Goal: Information Seeking & Learning: Learn about a topic

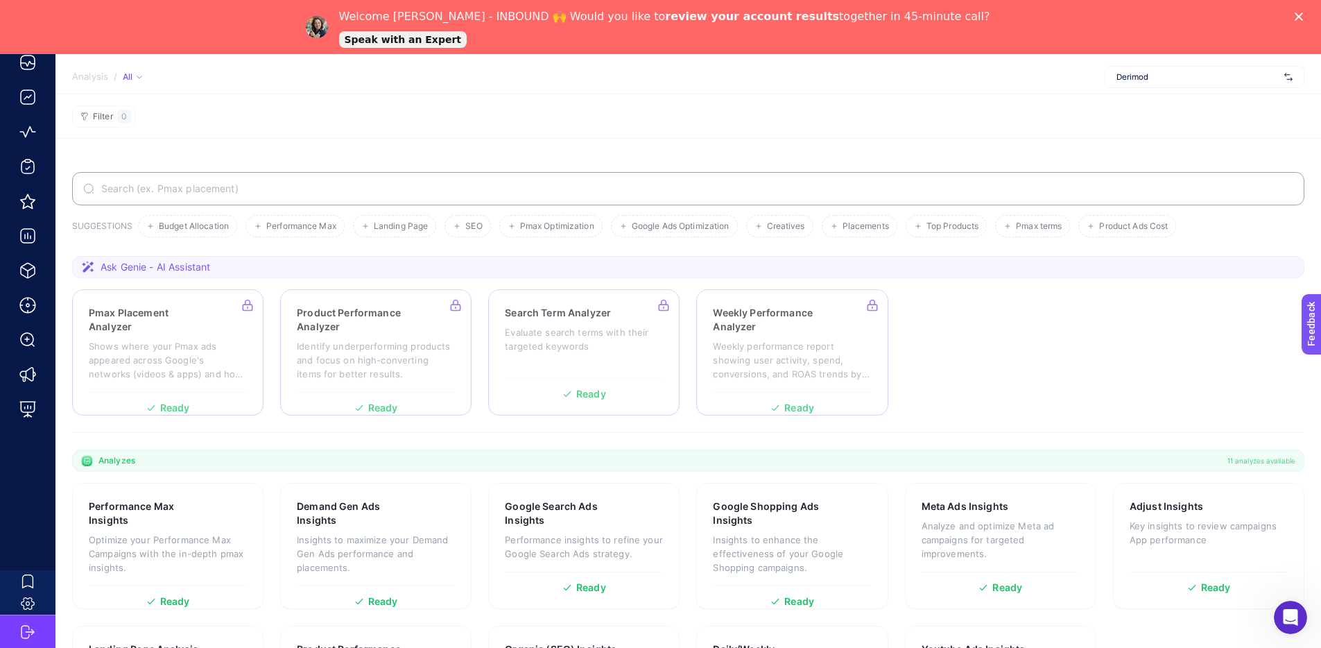
click at [1303, 17] on icon "Close" at bounding box center [1299, 16] width 8 height 8
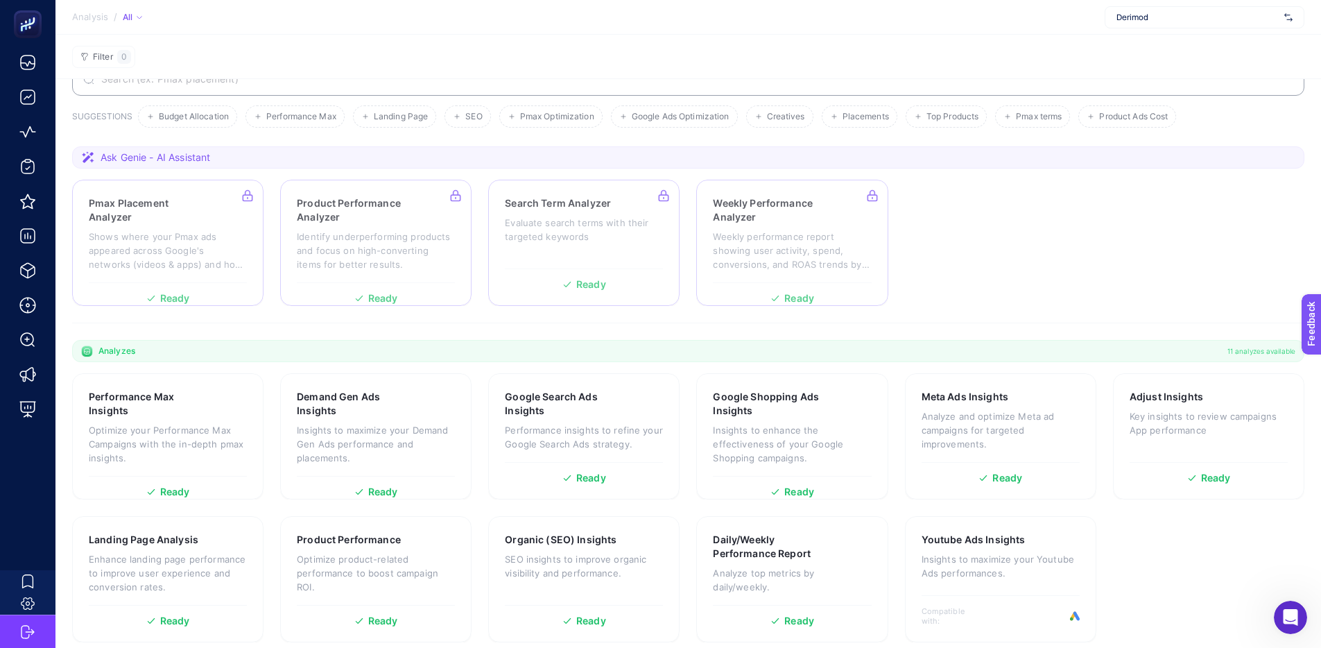
scroll to position [67, 0]
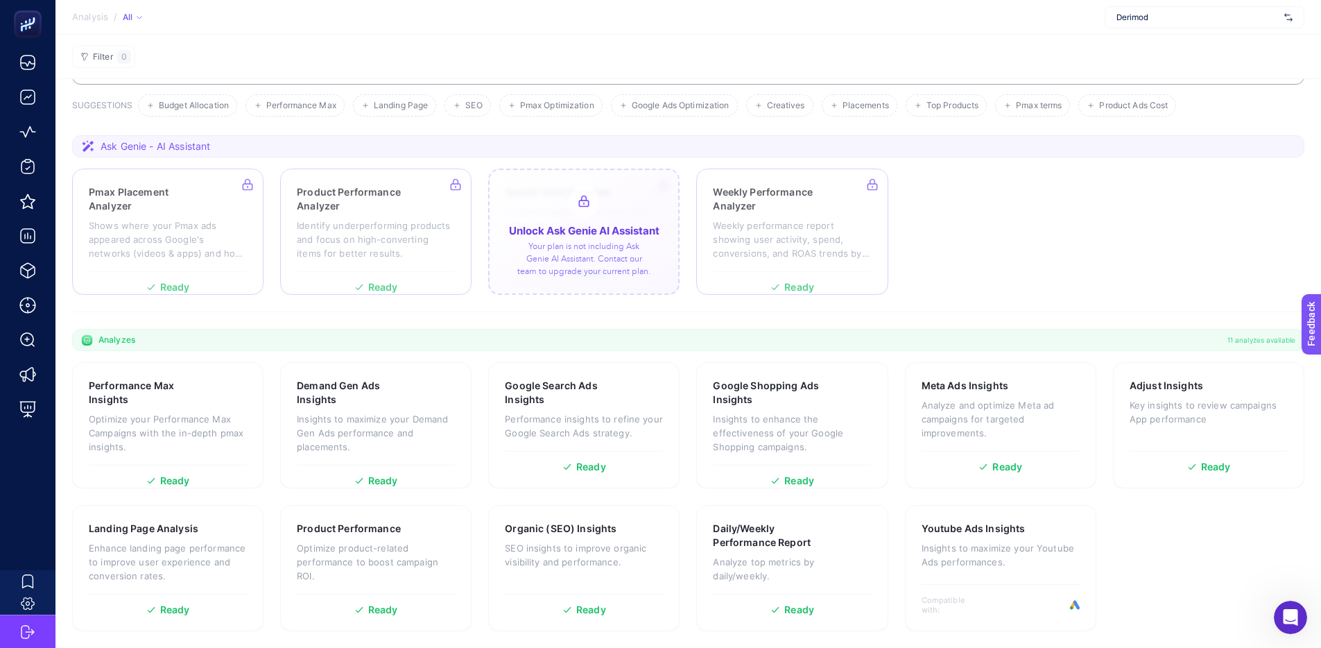
click at [618, 211] on div at bounding box center [583, 232] width 191 height 126
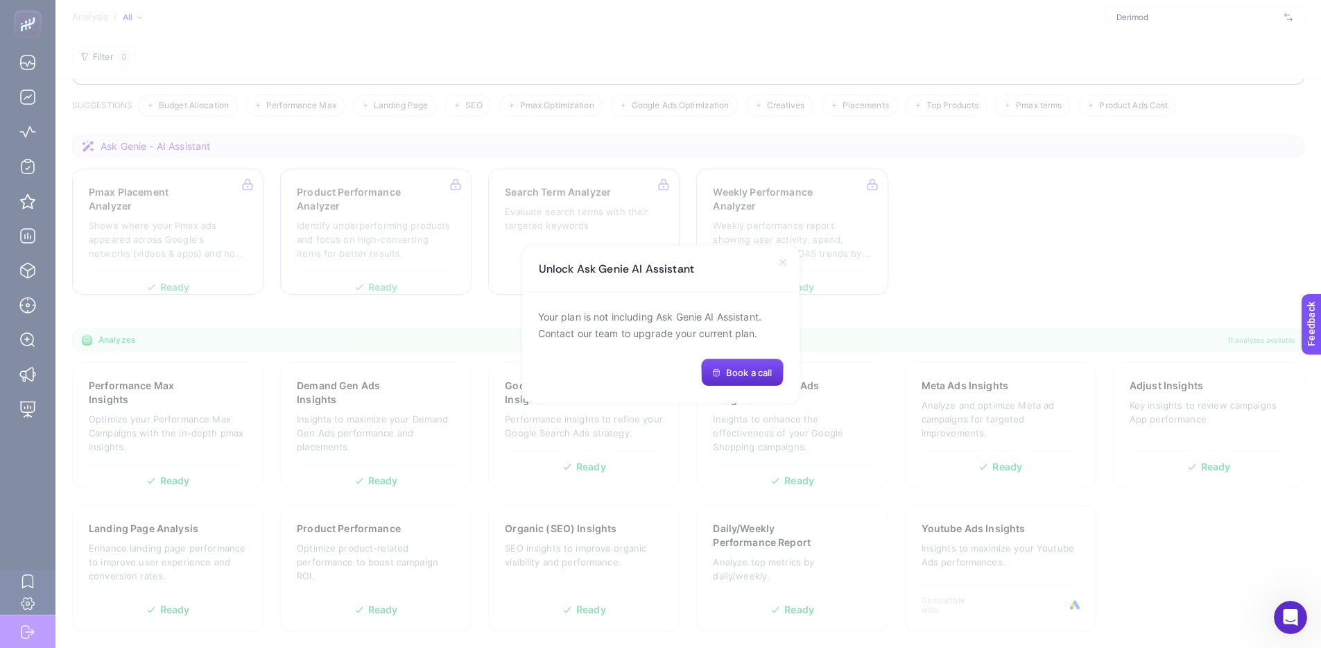
click at [782, 265] on icon at bounding box center [782, 262] width 11 height 11
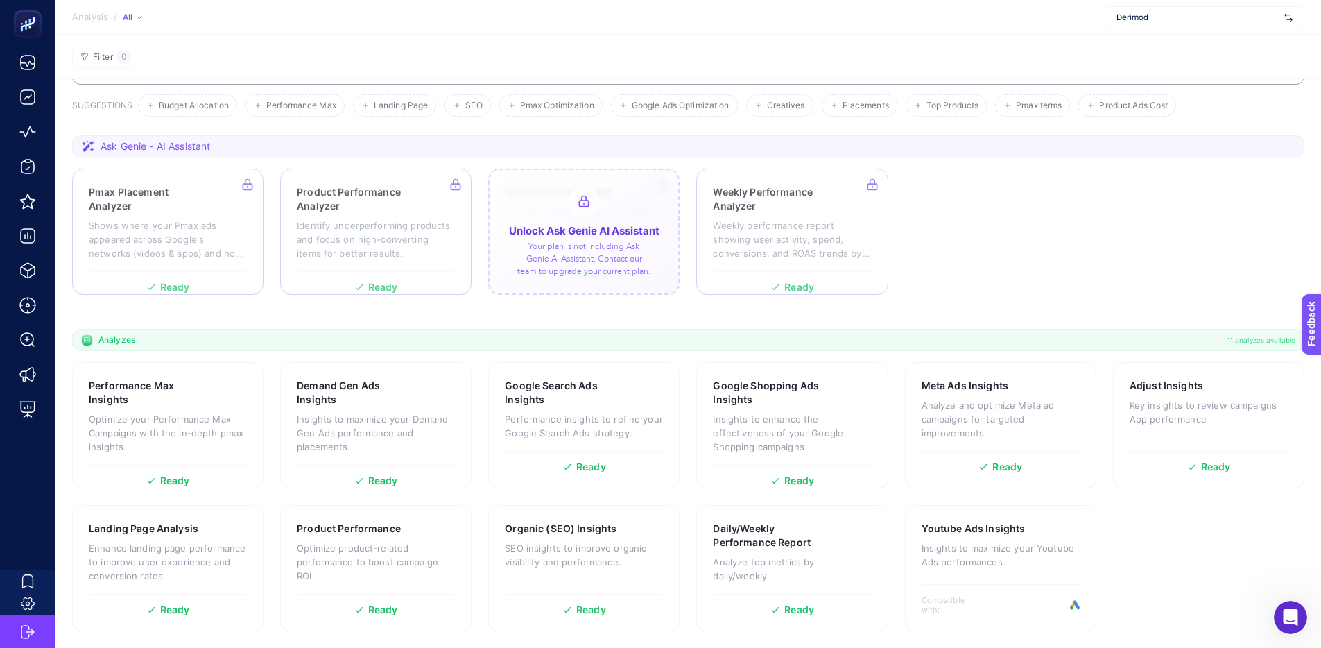
click at [576, 257] on div at bounding box center [583, 232] width 191 height 126
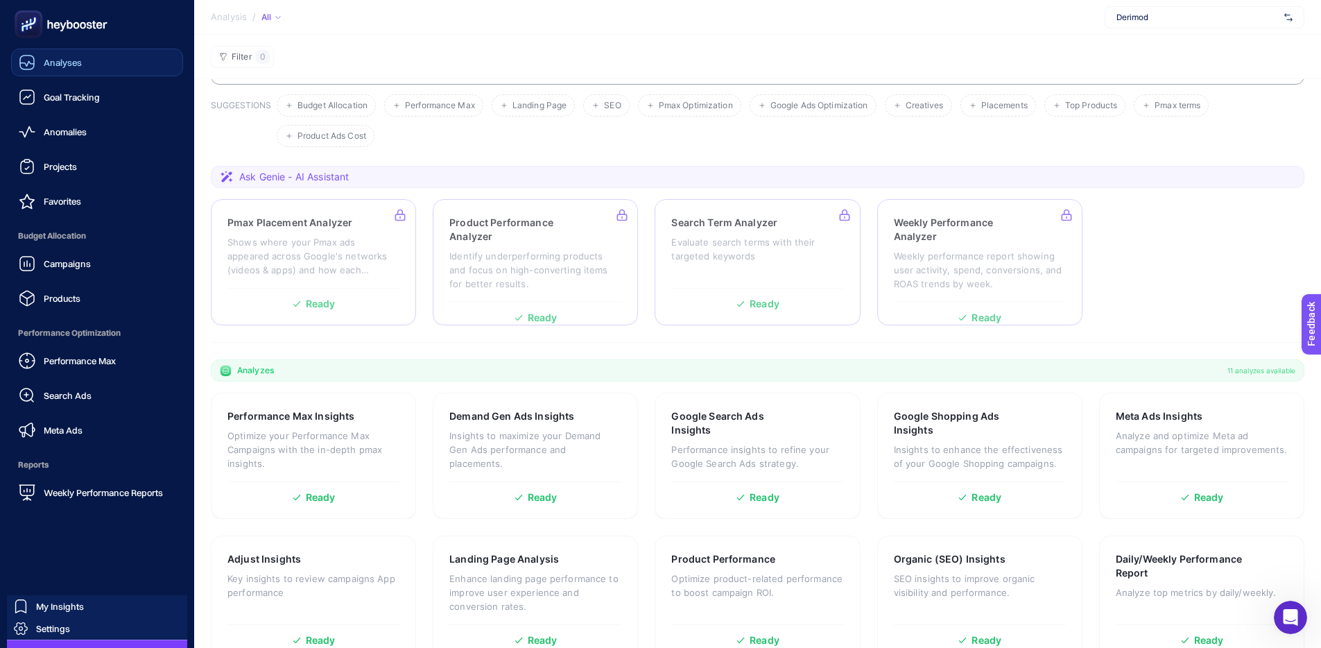
click at [78, 70] on div "Analyses" at bounding box center [50, 62] width 63 height 17
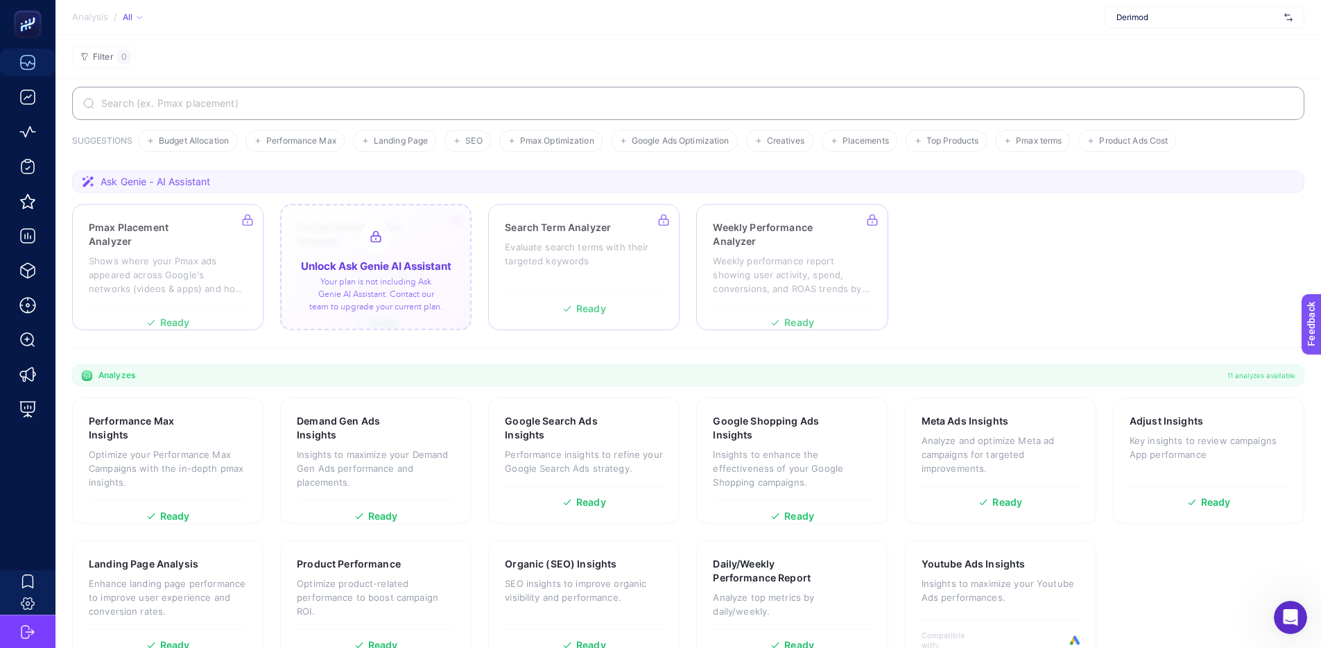
scroll to position [17, 0]
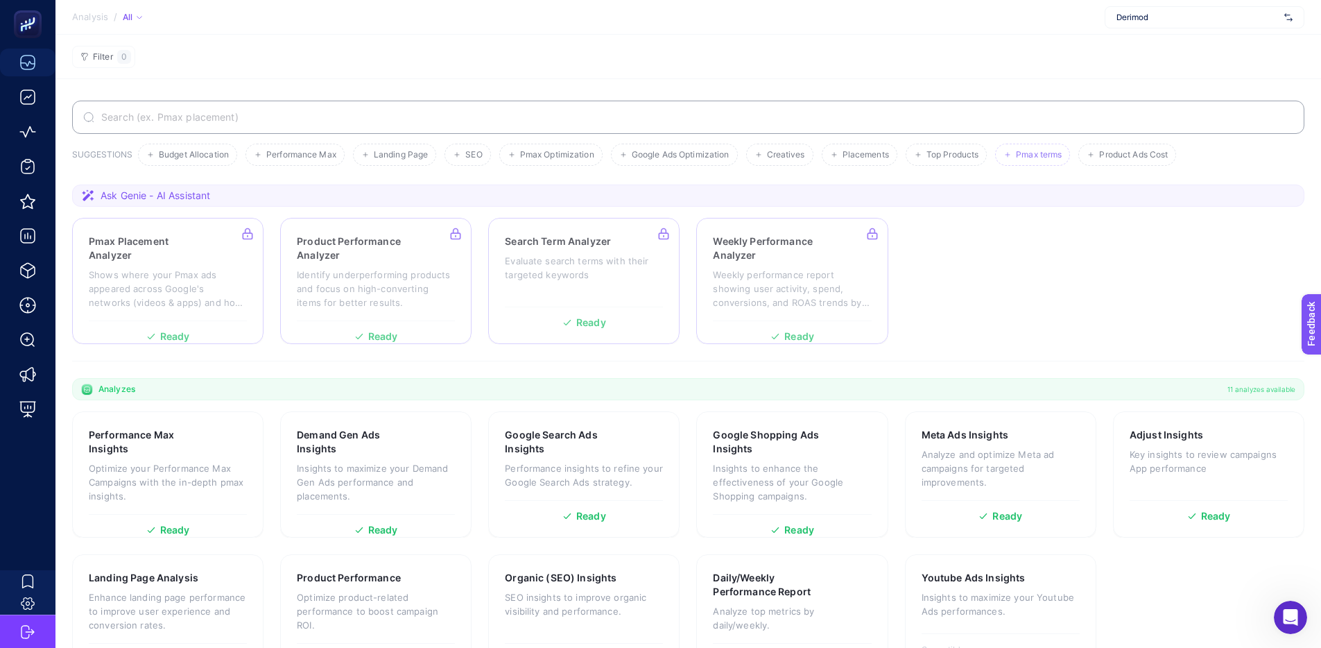
click at [1045, 153] on span "Pmax terms" at bounding box center [1039, 155] width 46 height 10
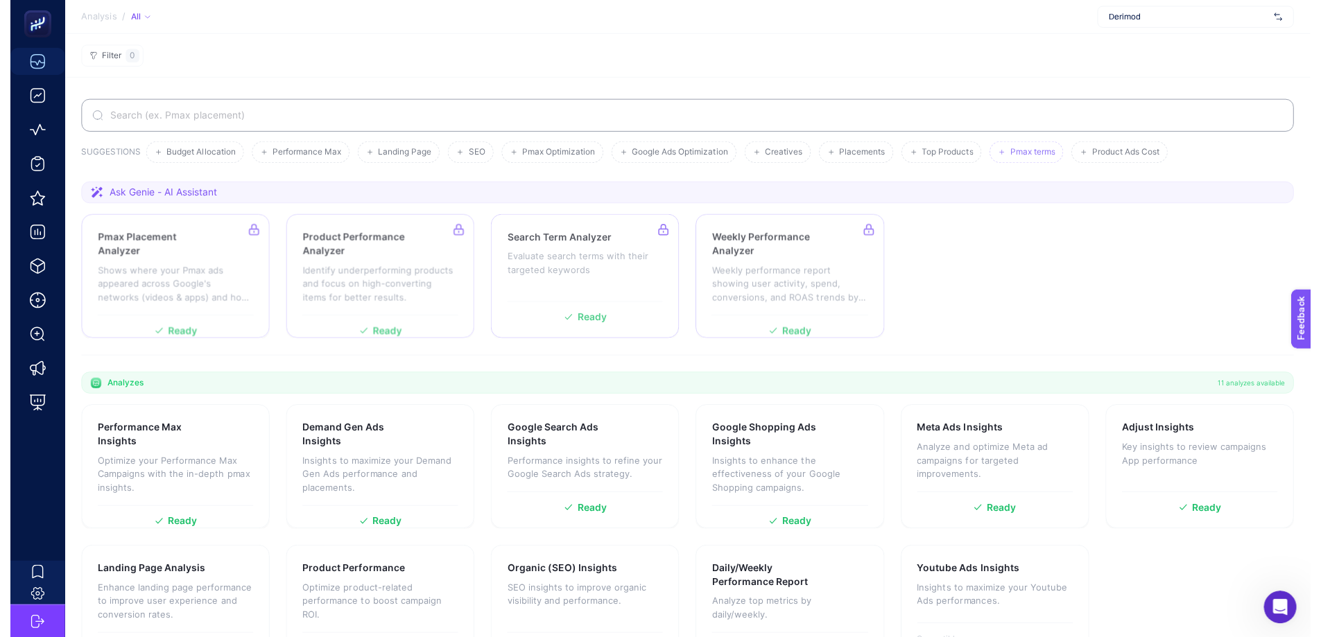
scroll to position [6, 0]
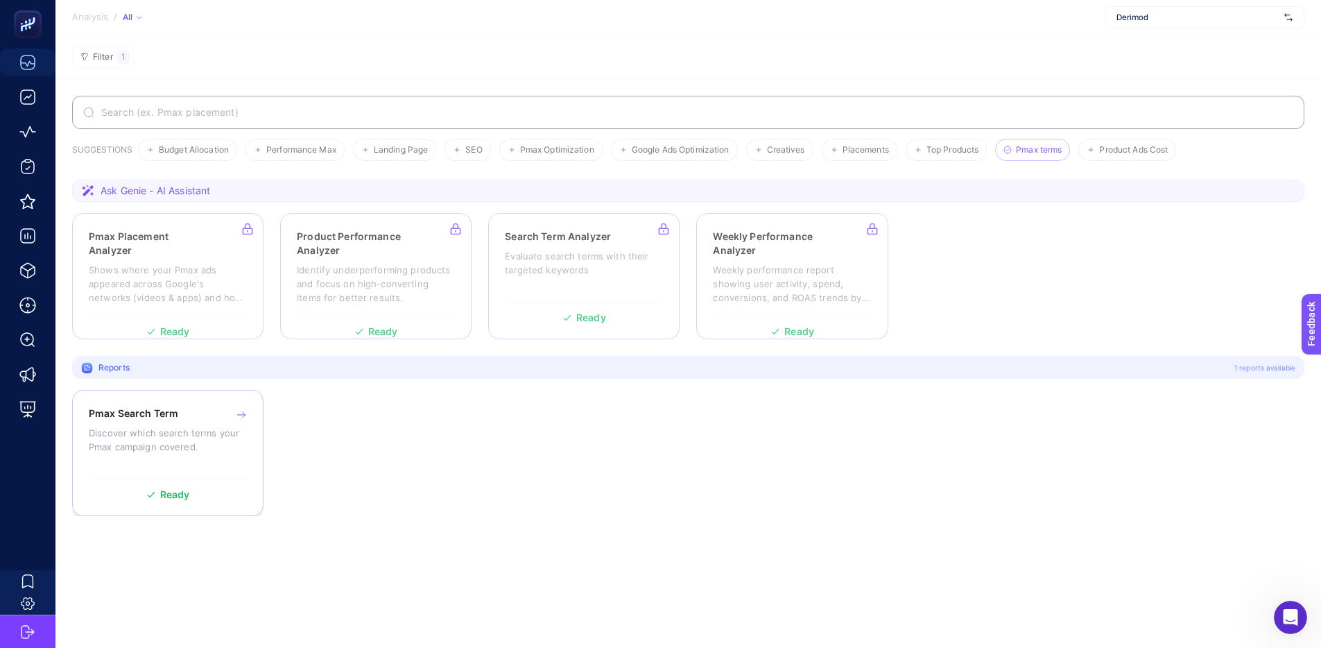
click at [177, 469] on div "Pmax Search Term Discover which search terms your Pmax campaign covered." at bounding box center [168, 438] width 158 height 65
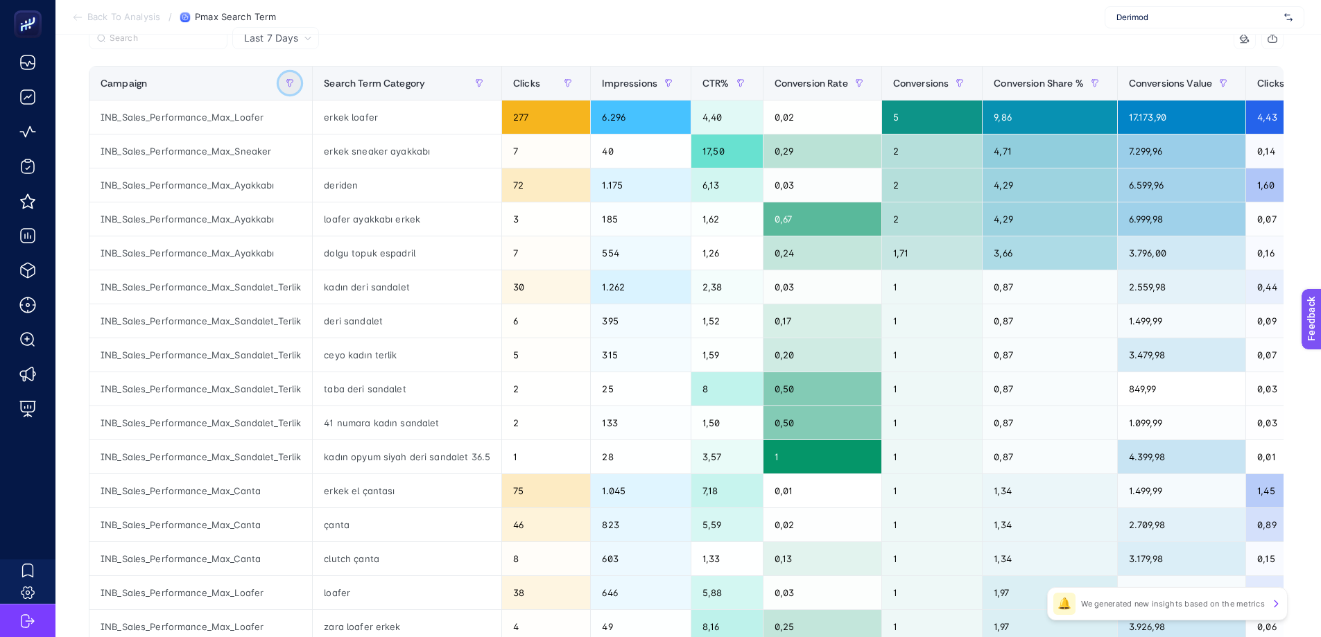
click at [287, 79] on icon "button" at bounding box center [290, 83] width 8 height 8
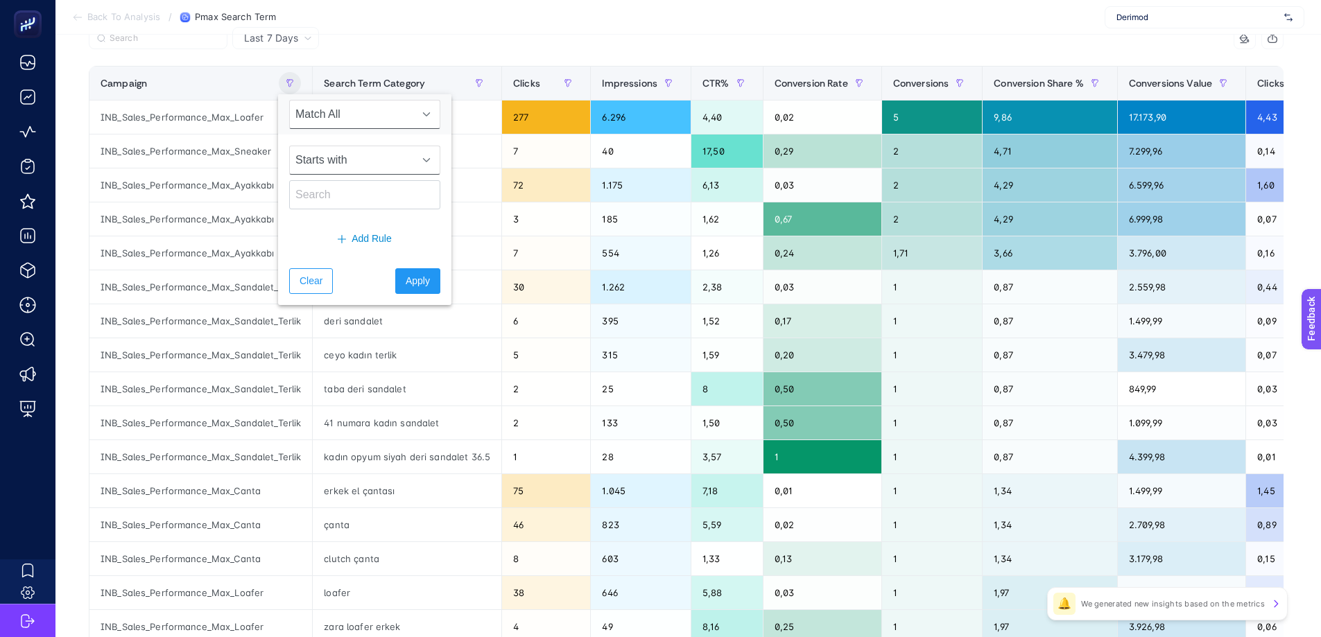
click at [337, 171] on span "Starts with" at bounding box center [351, 160] width 123 height 28
click at [338, 205] on input "text" at bounding box center [364, 194] width 151 height 29
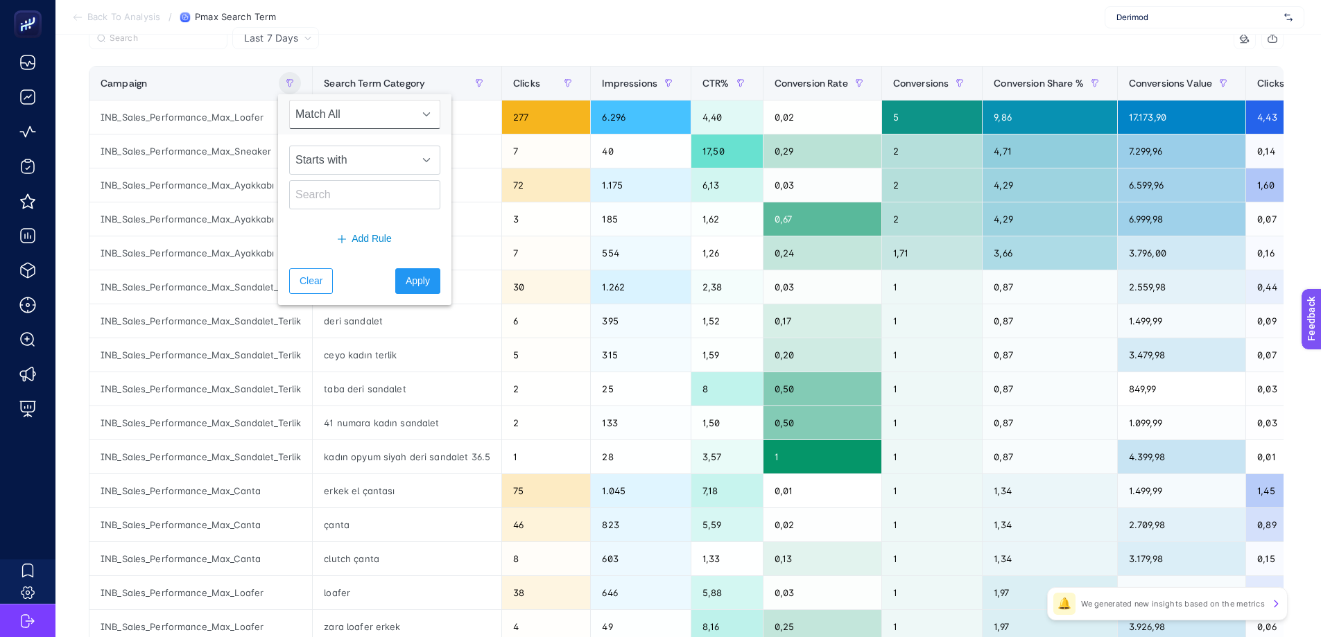
click at [361, 117] on span "Match All" at bounding box center [351, 115] width 123 height 28
click at [396, 89] on div "Search Term Category" at bounding box center [407, 83] width 166 height 22
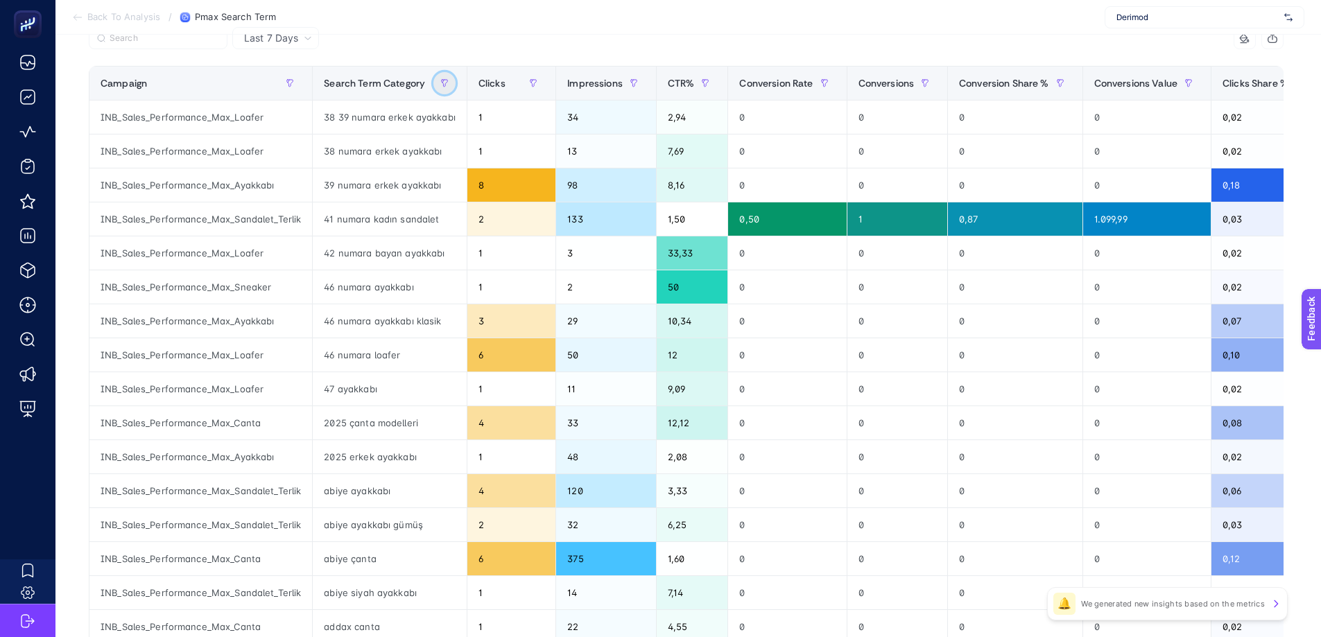
click at [440, 83] on icon "button" at bounding box center [444, 83] width 8 height 8
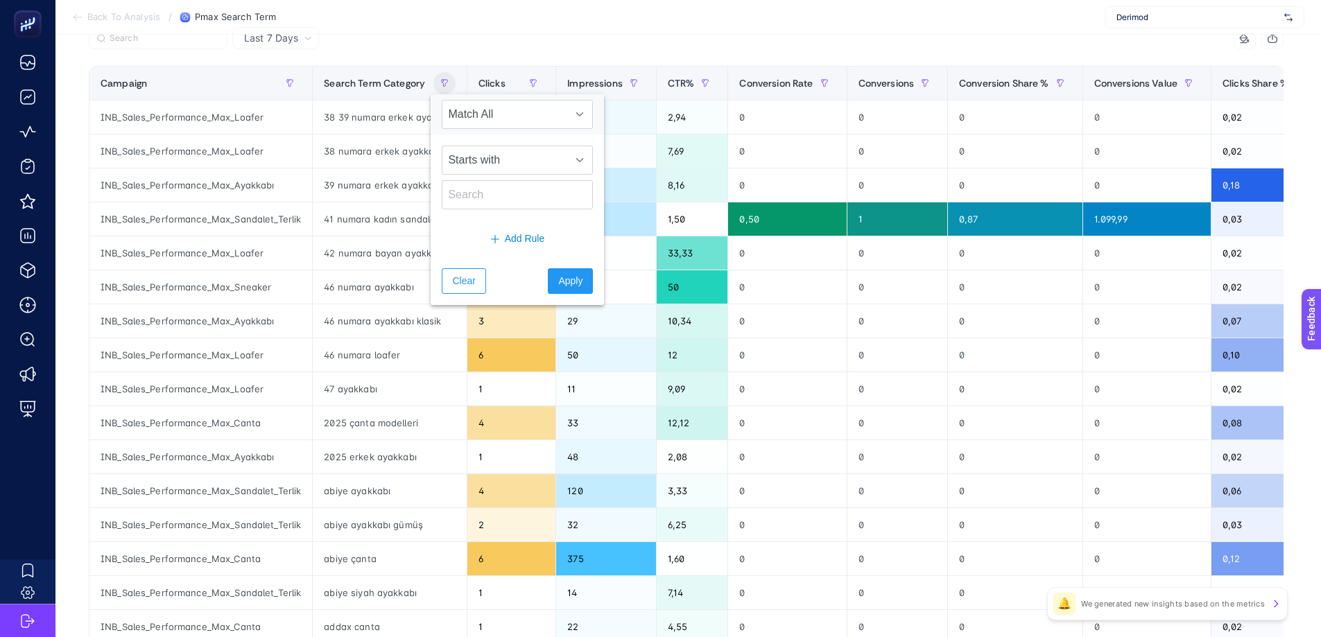
click at [456, 38] on div at bounding box center [388, 42] width 598 height 31
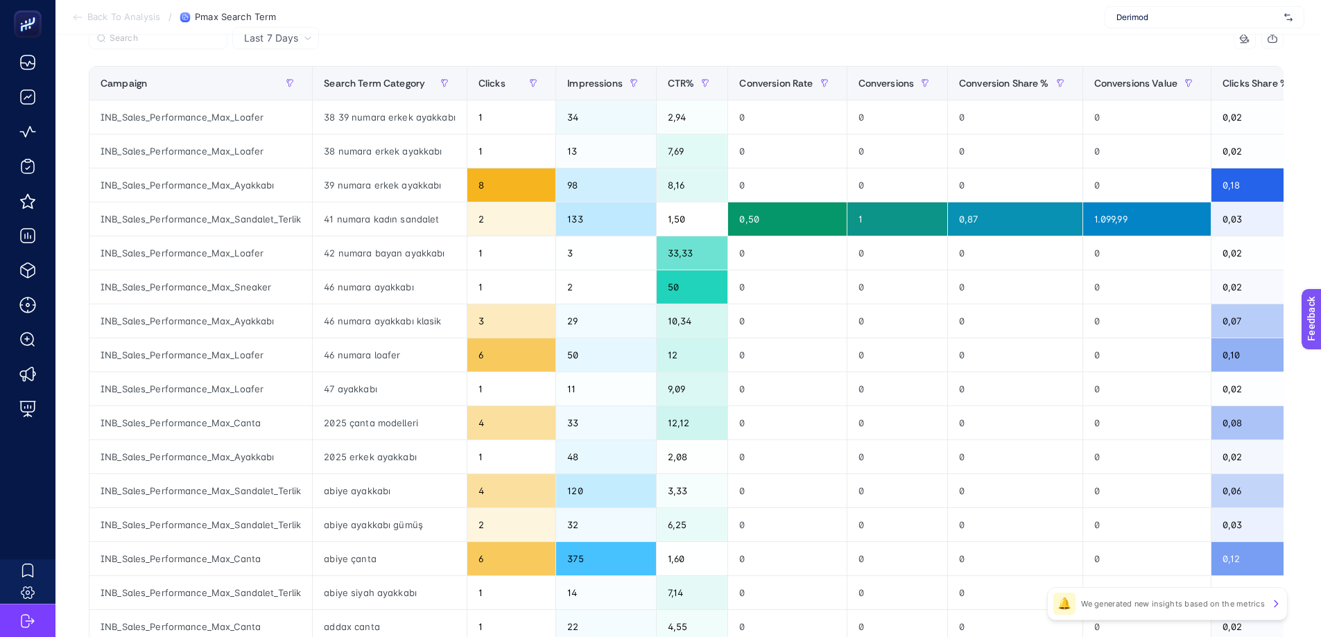
click at [461, 75] on span at bounding box center [464, 83] width 6 height 33
click at [338, 286] on div "46 numara ayakkabı" at bounding box center [390, 286] width 154 height 33
click at [363, 223] on div "41 numara kadın sandalet" at bounding box center [390, 218] width 154 height 33
click at [382, 167] on div "38 numara erkek ayakkabı" at bounding box center [390, 151] width 154 height 33
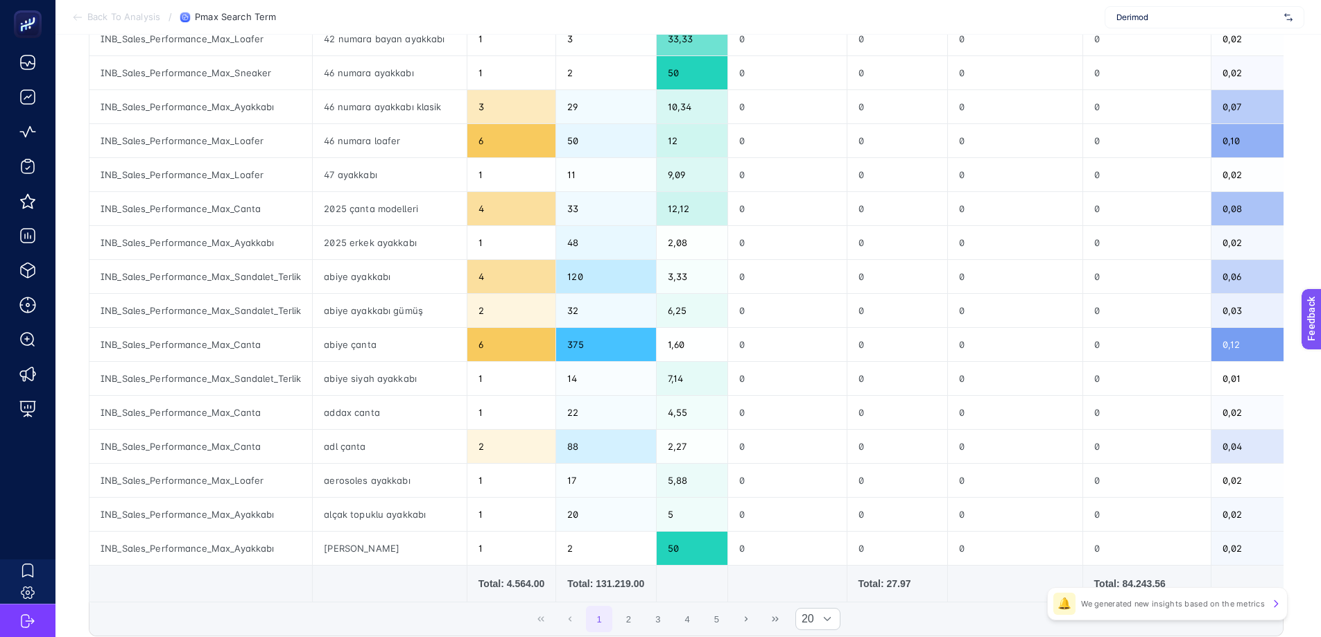
scroll to position [435, 6]
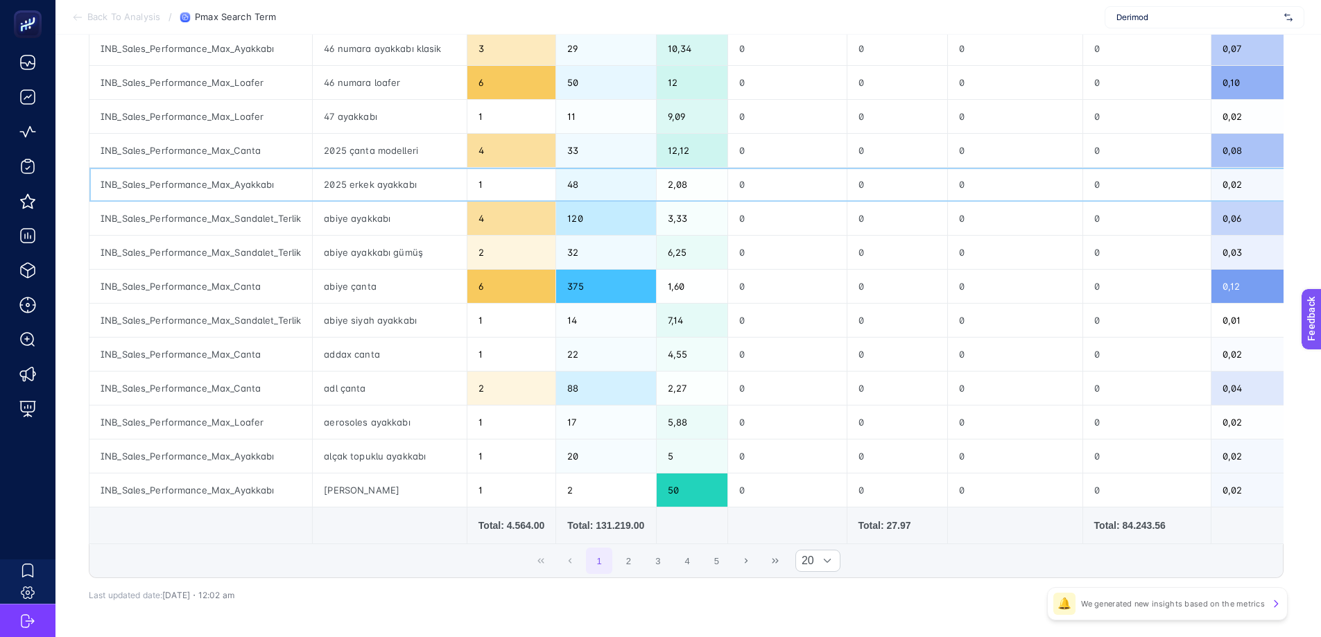
click at [382, 168] on div "2025 erkek ayakkabı" at bounding box center [390, 184] width 154 height 33
click at [379, 248] on div "abiye ayakkabı gümüş" at bounding box center [390, 252] width 154 height 33
click at [370, 336] on div "abiye siyah ayakkabı" at bounding box center [390, 320] width 154 height 33
click at [367, 384] on div "adl çanta" at bounding box center [390, 388] width 154 height 33
click at [347, 393] on div "adl çanta" at bounding box center [390, 388] width 154 height 33
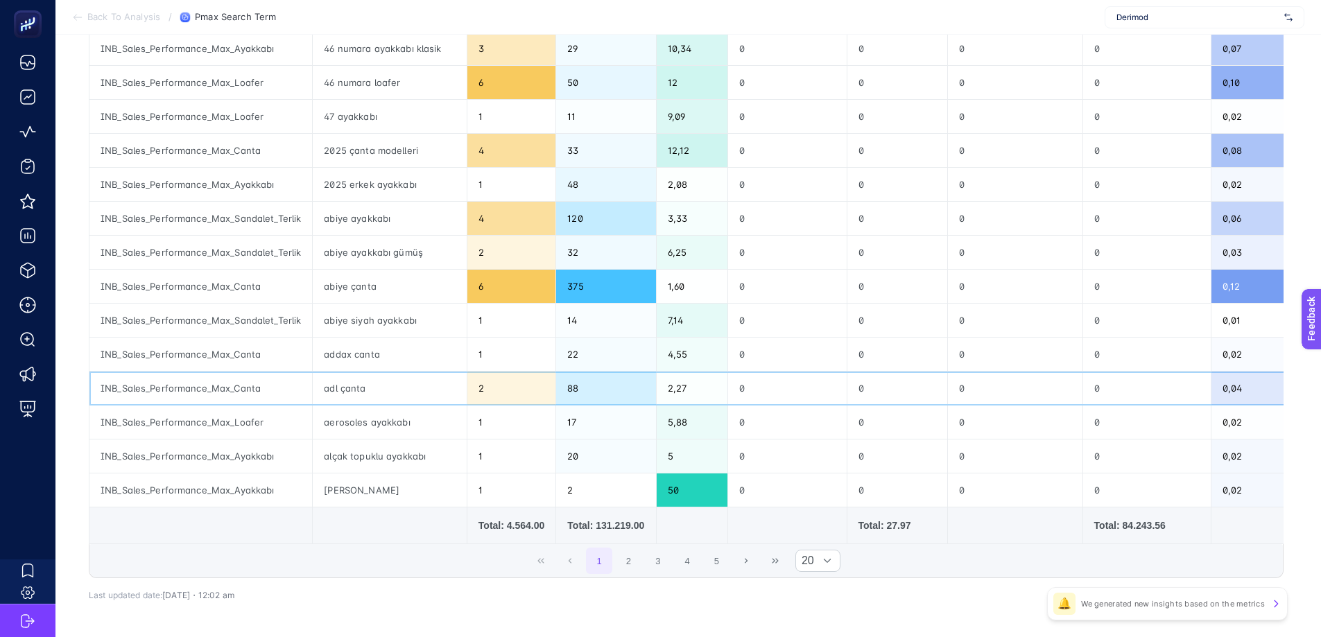
click at [347, 393] on div "adl çanta" at bounding box center [390, 388] width 154 height 33
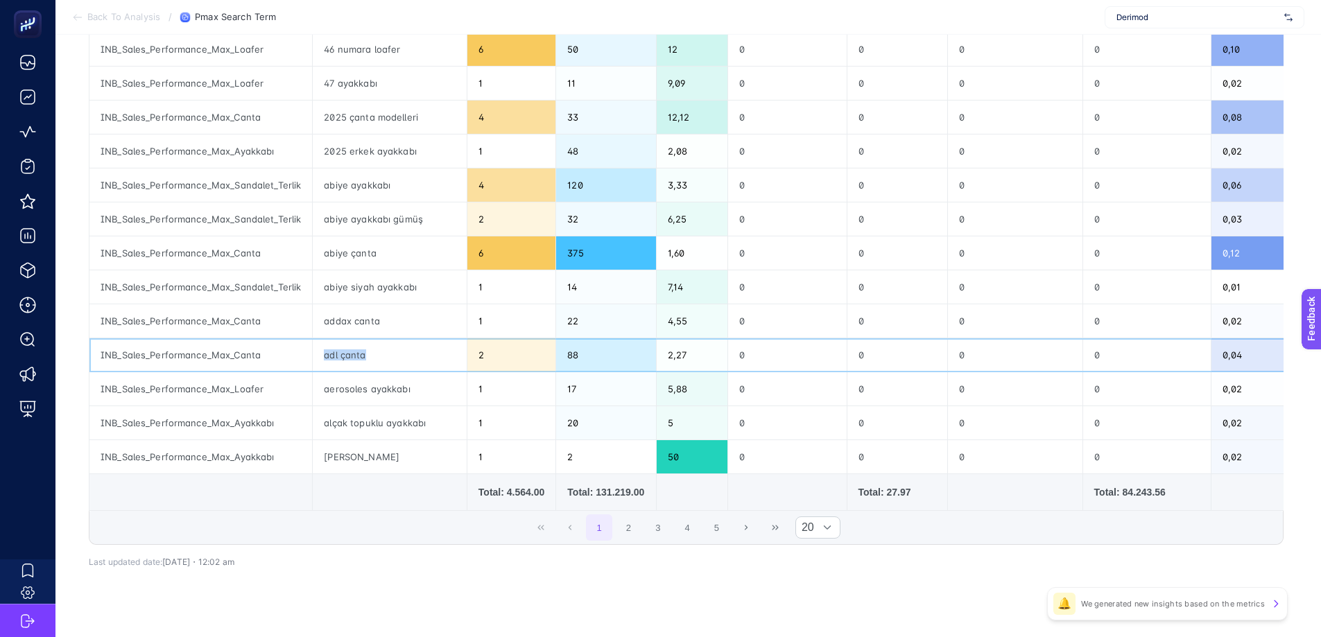
scroll to position [461, 6]
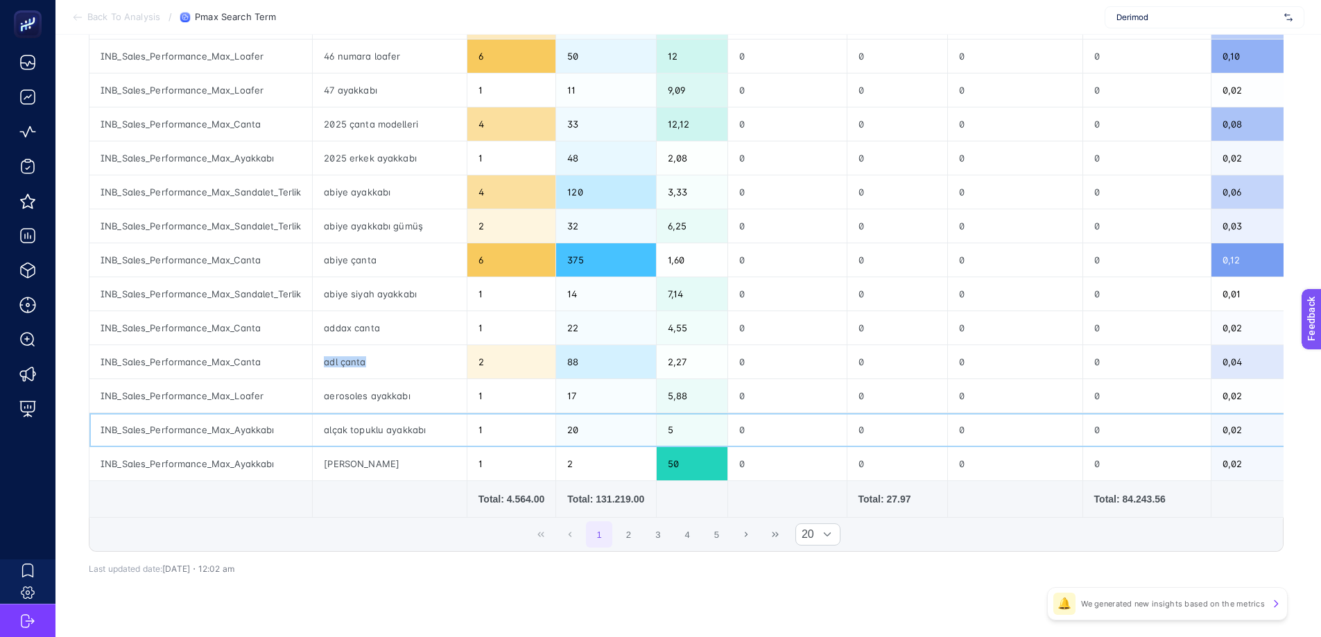
click at [360, 428] on div "alçak topuklu ayakkabı" at bounding box center [390, 429] width 154 height 33
click at [350, 396] on div "aerosoles ayakkabı" at bounding box center [390, 395] width 154 height 33
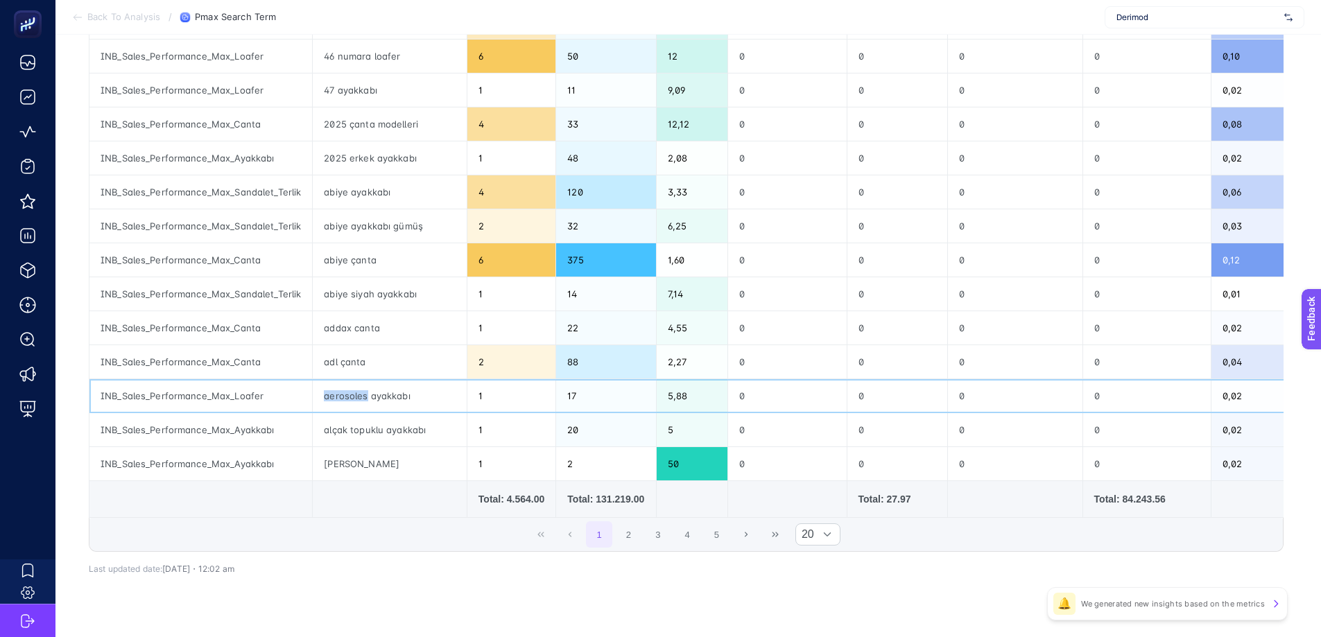
click at [350, 396] on div "aerosoles ayakkabı" at bounding box center [390, 395] width 154 height 33
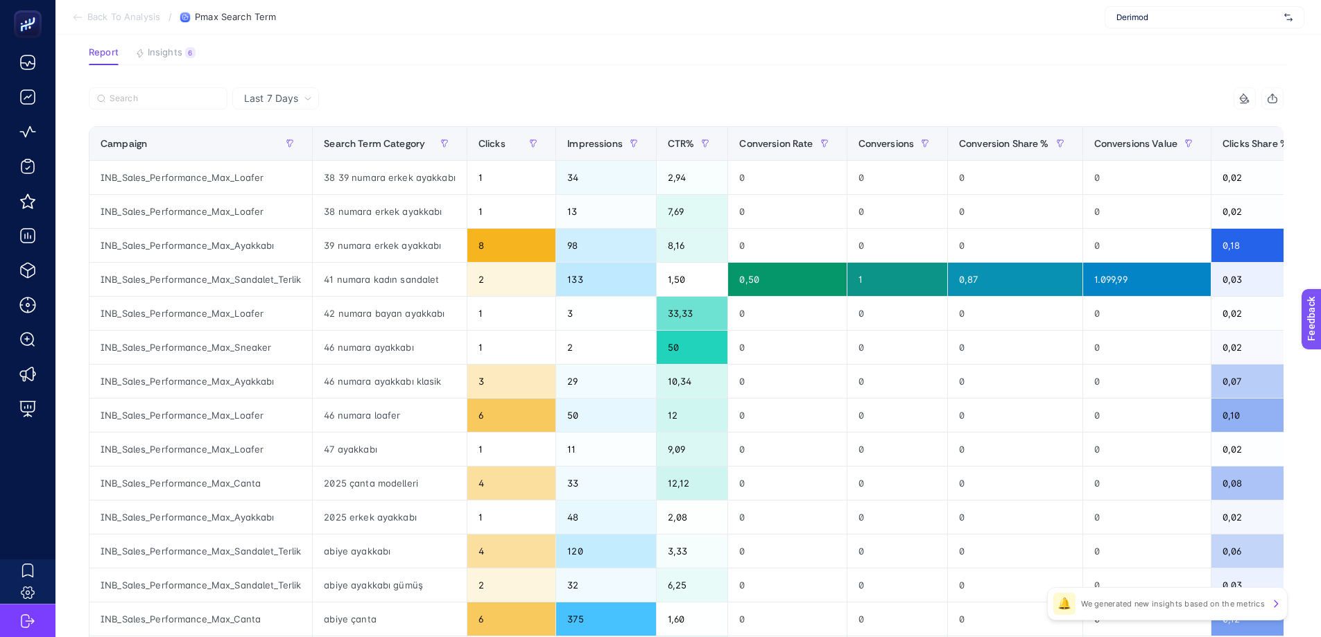
scroll to position [0, 6]
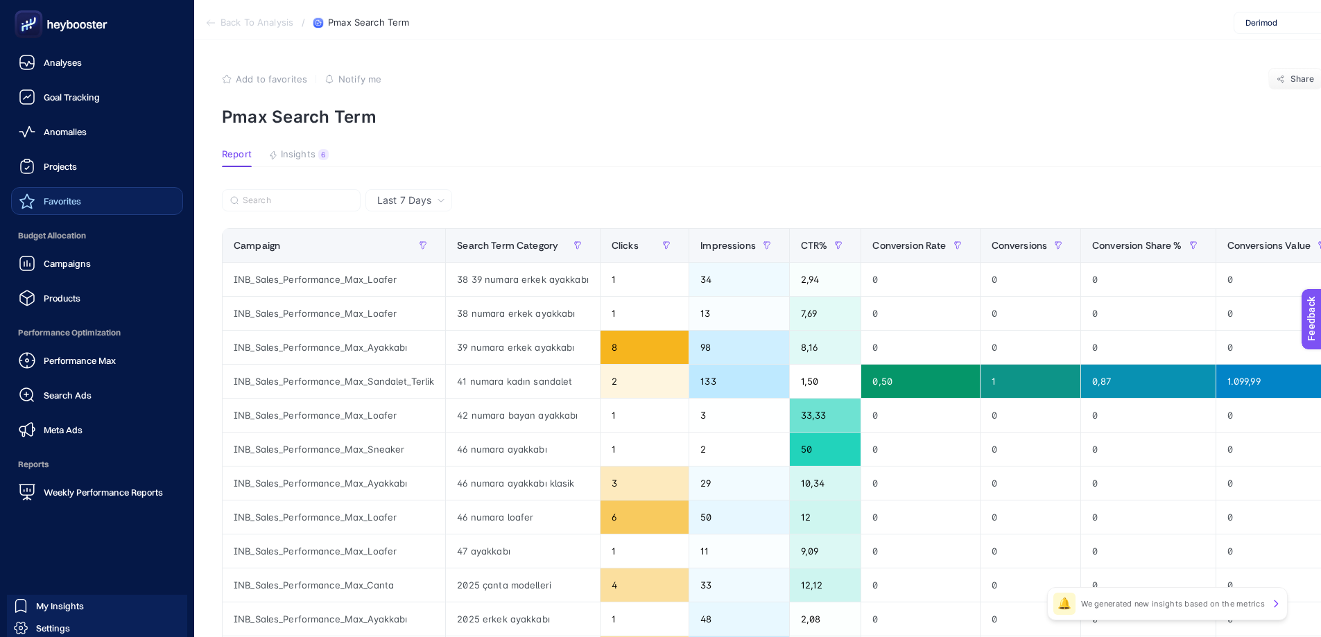
click at [44, 205] on span "Favorites" at bounding box center [62, 201] width 37 height 11
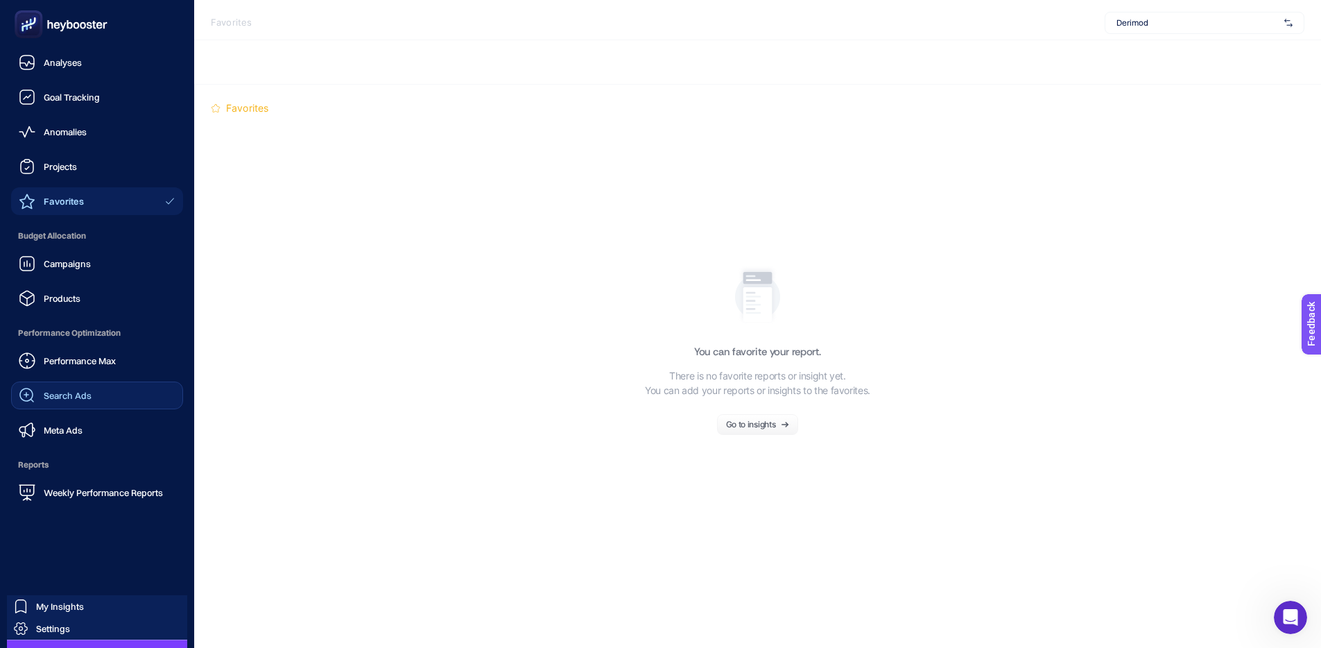
click at [56, 403] on div "Search Ads" at bounding box center [55, 395] width 73 height 17
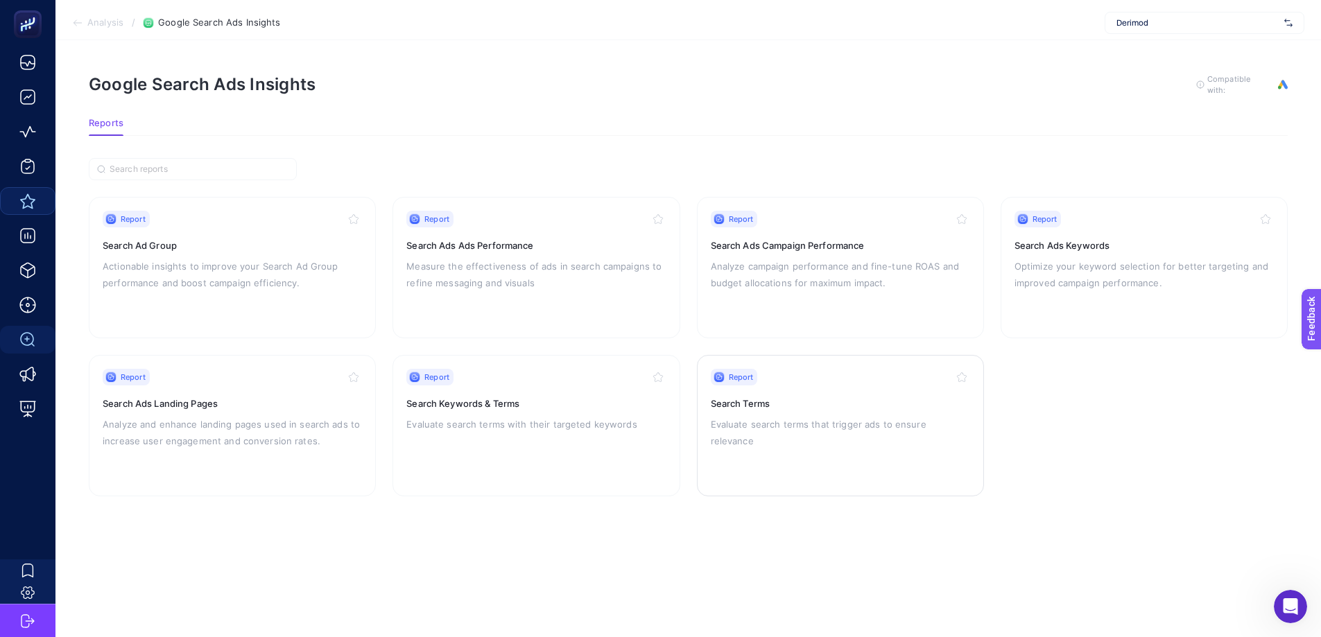
click at [836, 422] on p "Evaluate search terms that trigger ads to ensure relevance" at bounding box center [840, 432] width 259 height 33
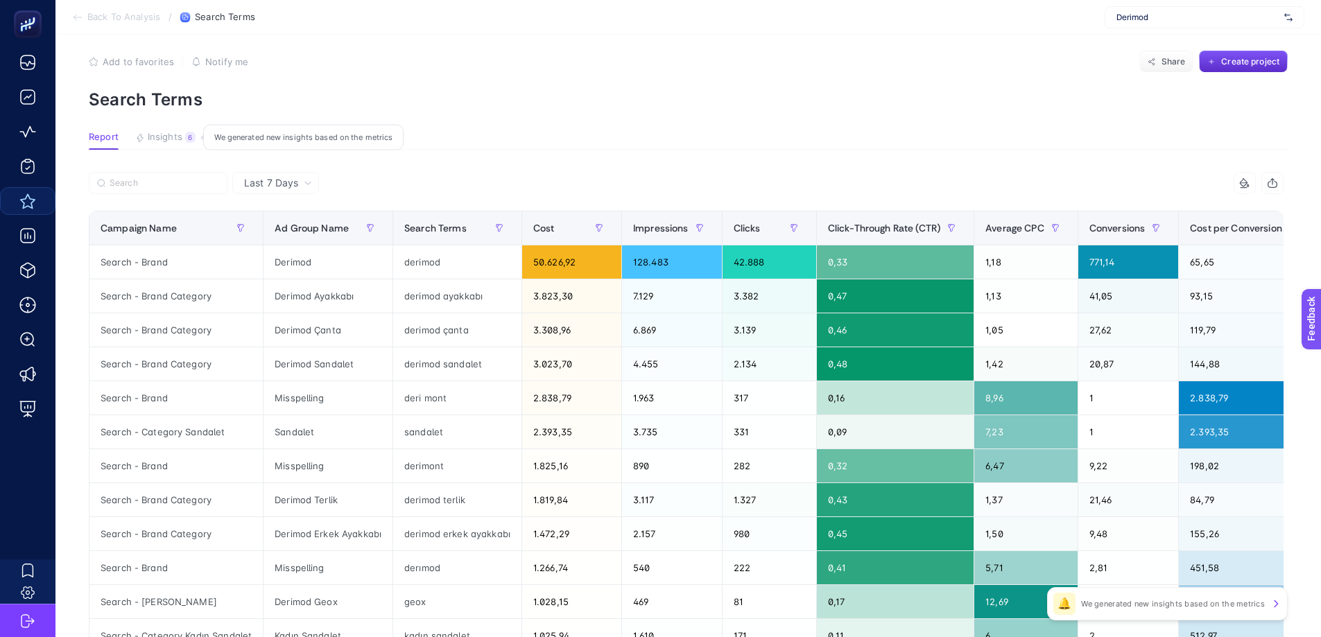
scroll to position [24, 0]
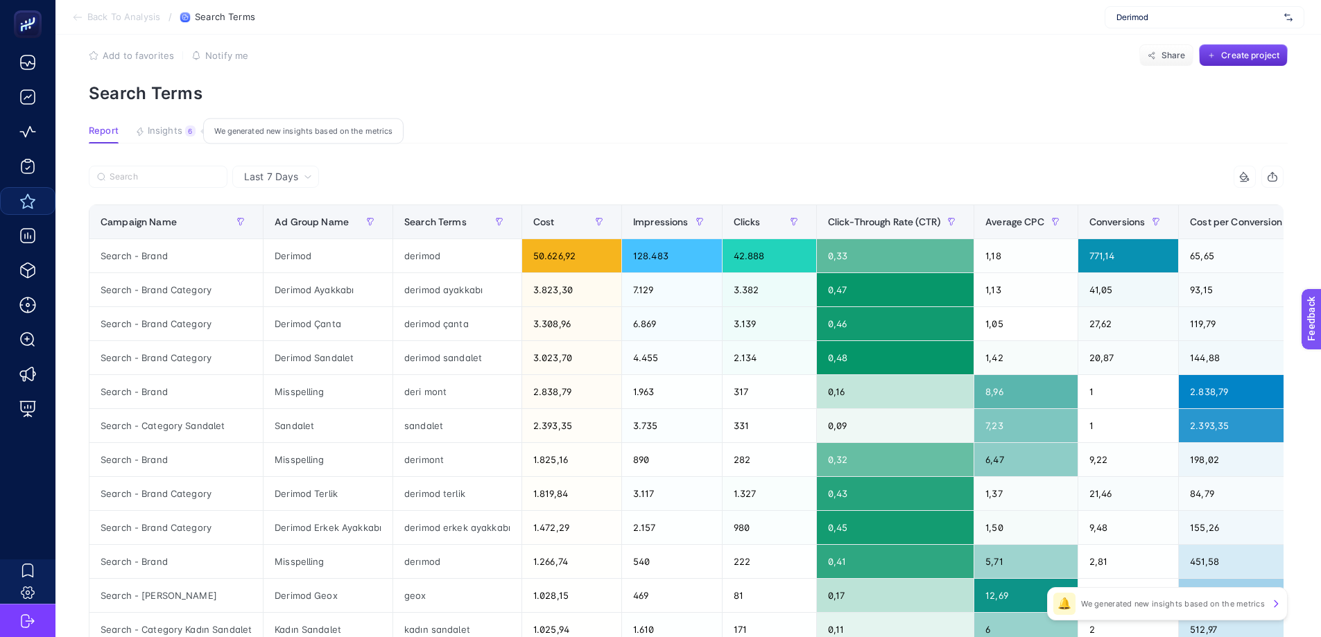
click at [284, 176] on span "Last 7 Days" at bounding box center [271, 177] width 54 height 14
click at [286, 233] on li "Last 30 Days" at bounding box center [275, 230] width 78 height 25
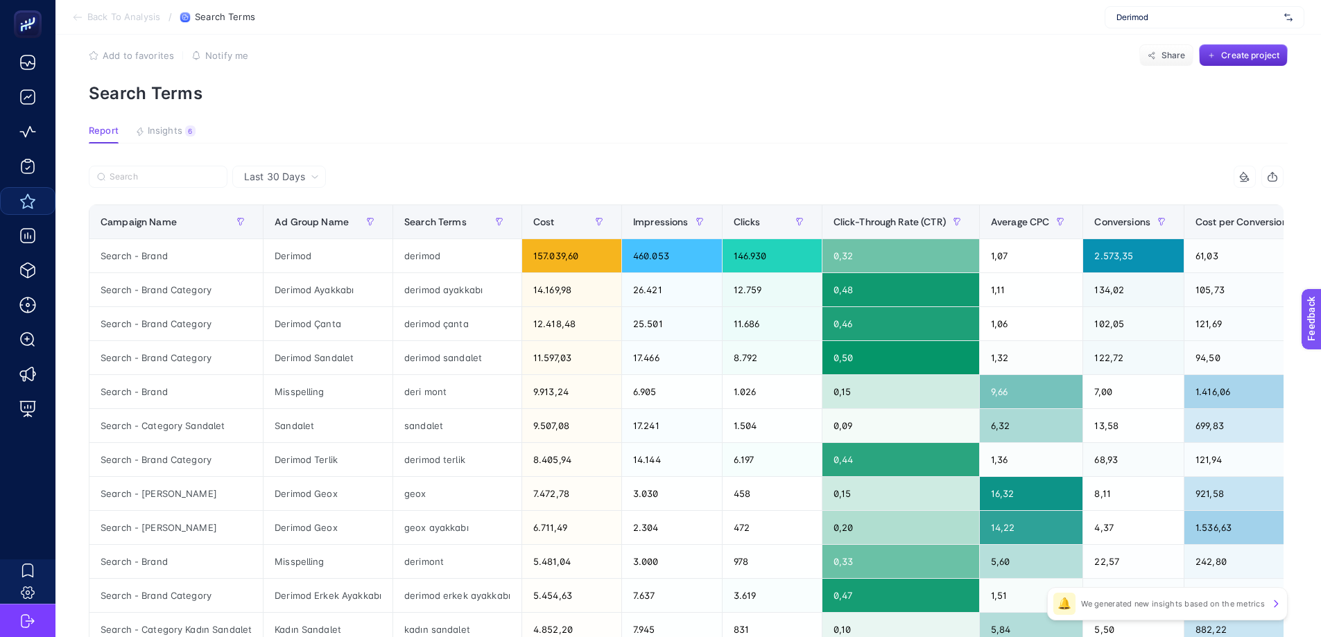
click at [240, 173] on div "Last 30 Days" at bounding box center [282, 177] width 86 height 10
click at [348, 175] on div at bounding box center [388, 181] width 598 height 31
click at [408, 189] on div at bounding box center [388, 181] width 598 height 31
click at [287, 170] on span "Last 30 Days" at bounding box center [274, 177] width 61 height 14
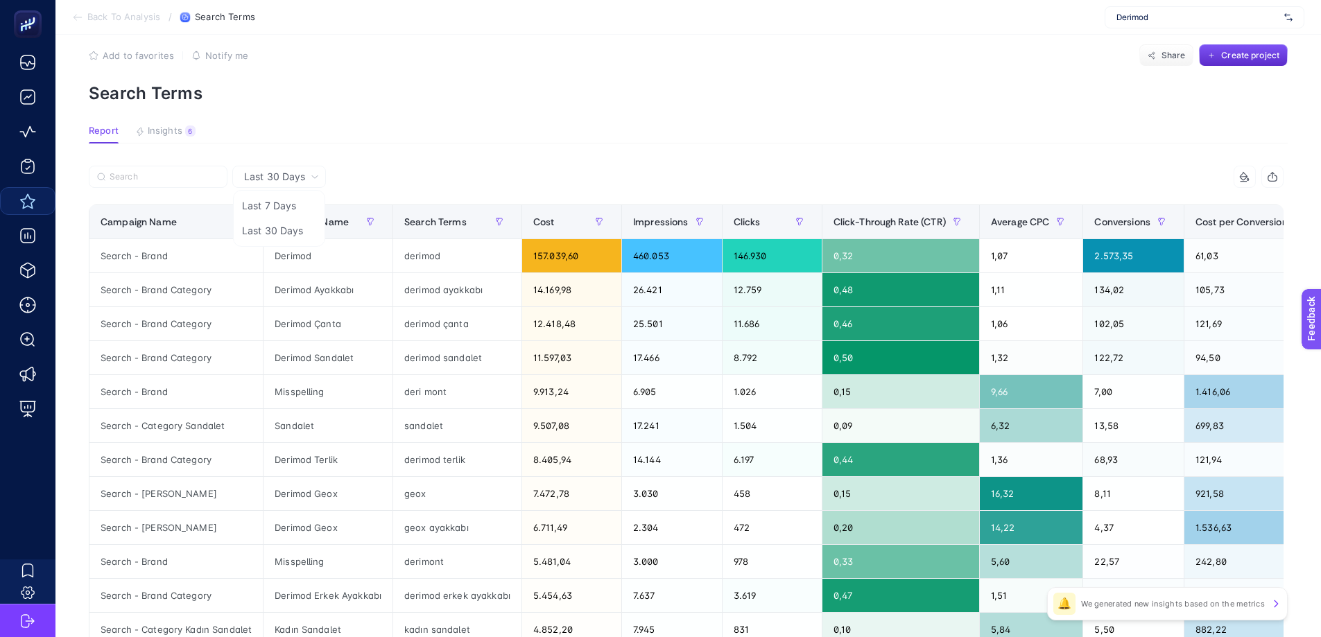
click at [287, 170] on span "Last 30 Days" at bounding box center [274, 177] width 61 height 14
click at [289, 176] on span "Last 30 Days" at bounding box center [274, 177] width 61 height 14
click at [423, 147] on article "Add to favorites false Notify me Share Create project Search Terms Report Insig…" at bounding box center [688, 559] width 1266 height 1084
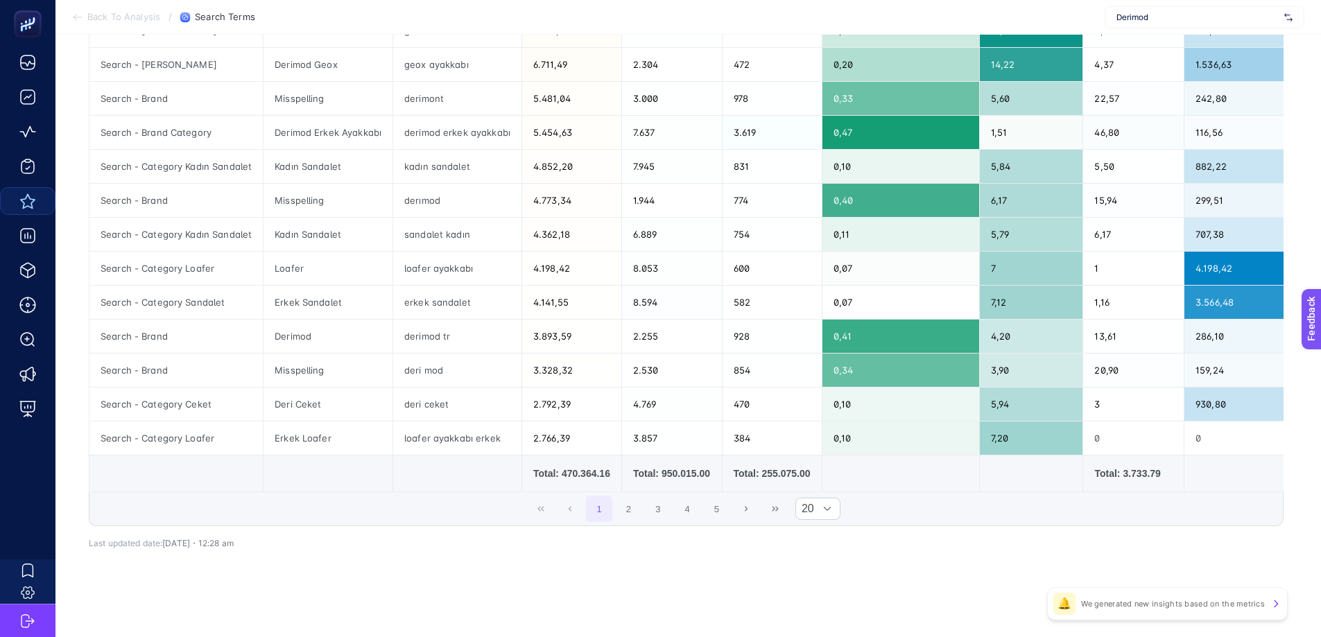
scroll to position [0, 0]
